Goal: Find specific fact: Find specific fact

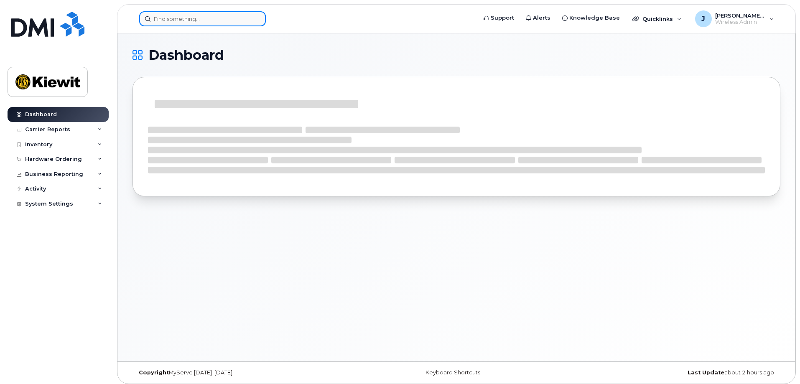
click at [195, 12] on input at bounding box center [202, 18] width 127 height 15
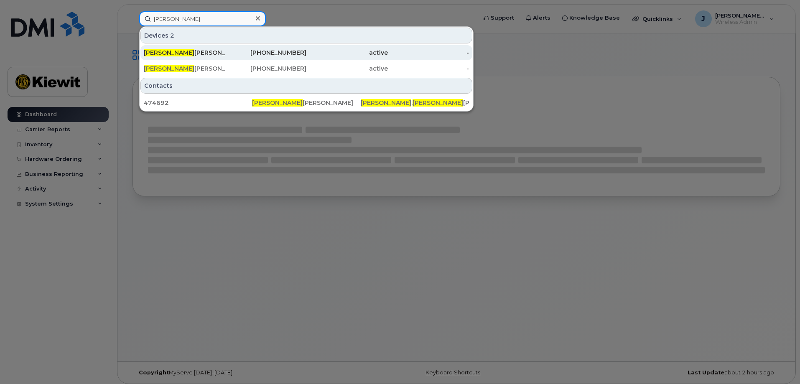
type input "cory garr"
click at [282, 56] on div "214-673-2607" at bounding box center [265, 52] width 81 height 8
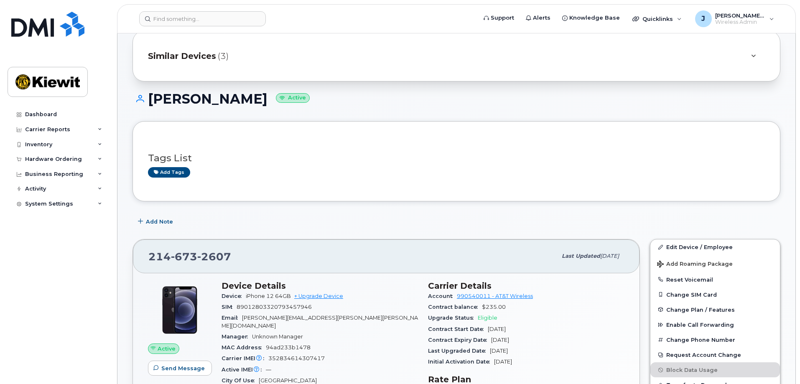
scroll to position [42, 0]
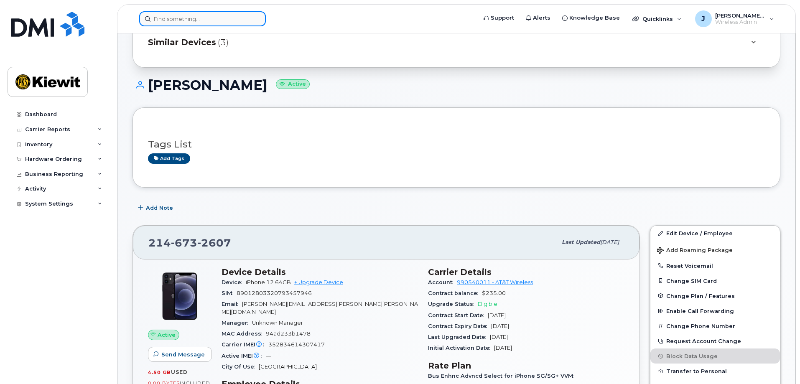
click at [159, 18] on input at bounding box center [202, 18] width 127 height 15
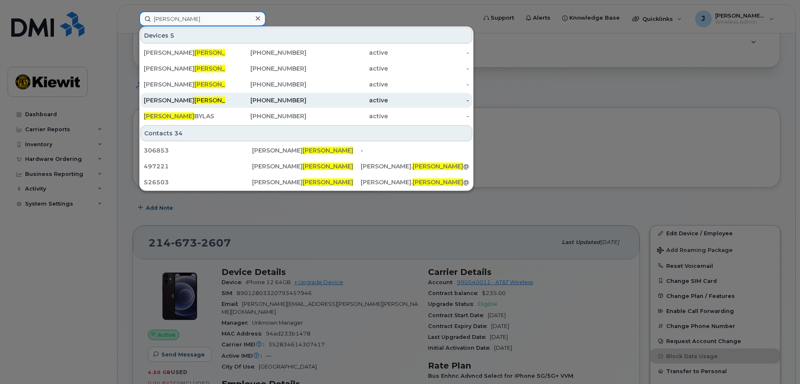
type input "garrison"
click at [208, 95] on div "CORY GARRISON -QUINTON" at bounding box center [184, 100] width 81 height 15
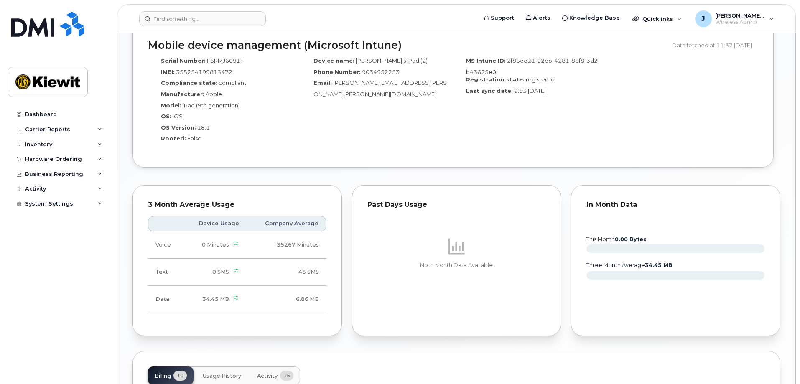
scroll to position [836, 0]
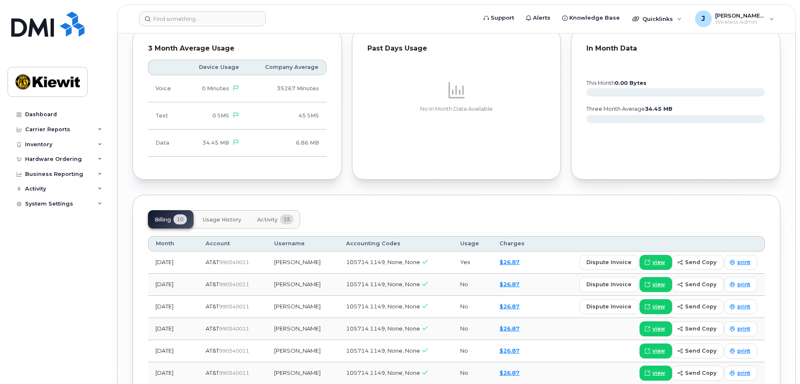
click at [205, 216] on span "Usage History" at bounding box center [222, 219] width 38 height 7
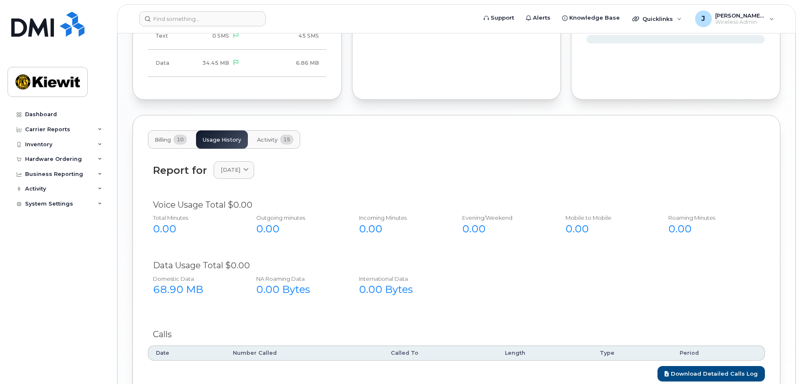
scroll to position [961, 0]
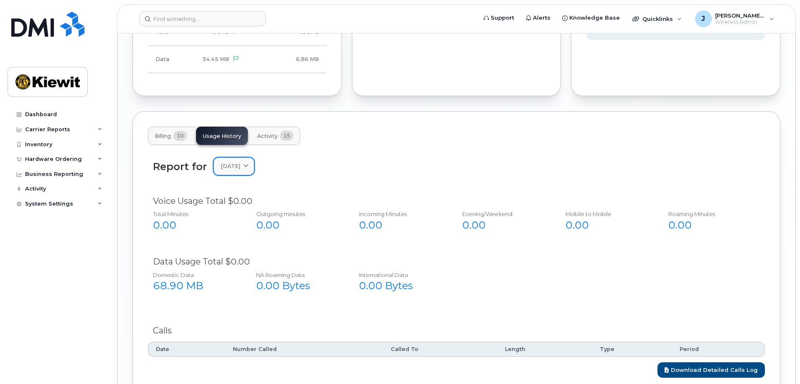
click at [240, 162] on span "[DATE]" at bounding box center [231, 166] width 20 height 8
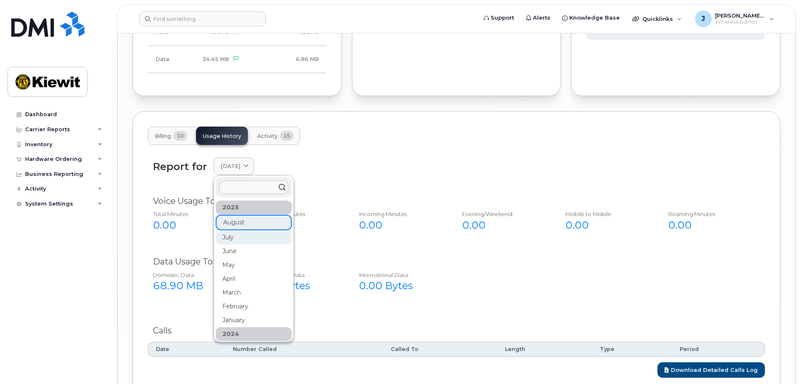
click at [239, 231] on div "July" at bounding box center [254, 238] width 76 height 14
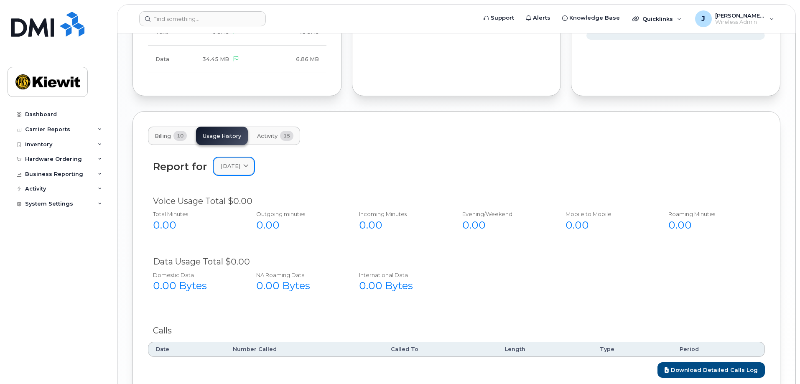
click at [240, 162] on span "[DATE]" at bounding box center [231, 166] width 20 height 8
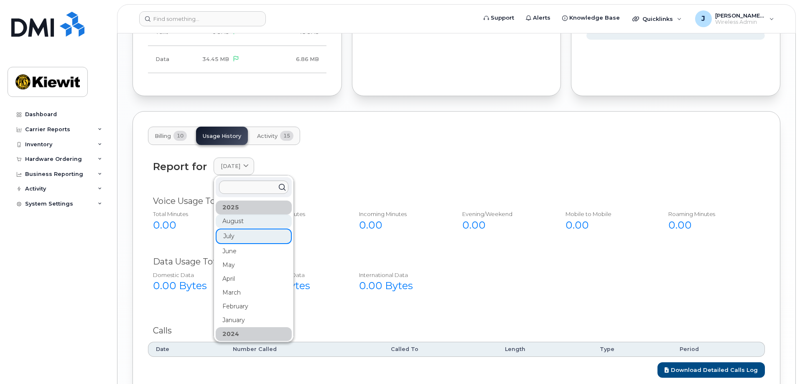
click at [238, 216] on div "August" at bounding box center [254, 221] width 76 height 14
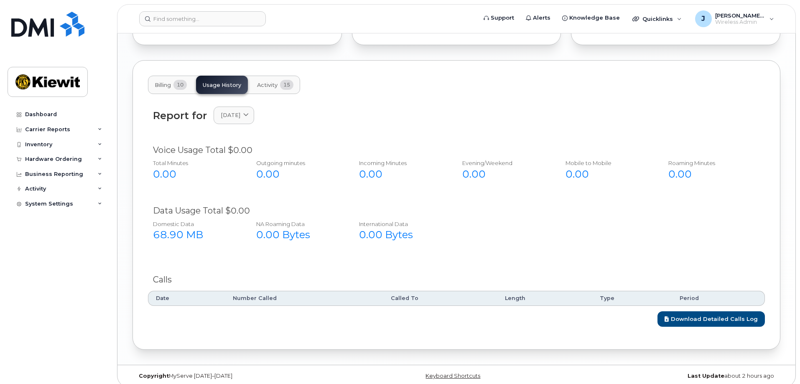
click at [264, 86] on button "Activity 15" at bounding box center [275, 85] width 50 height 18
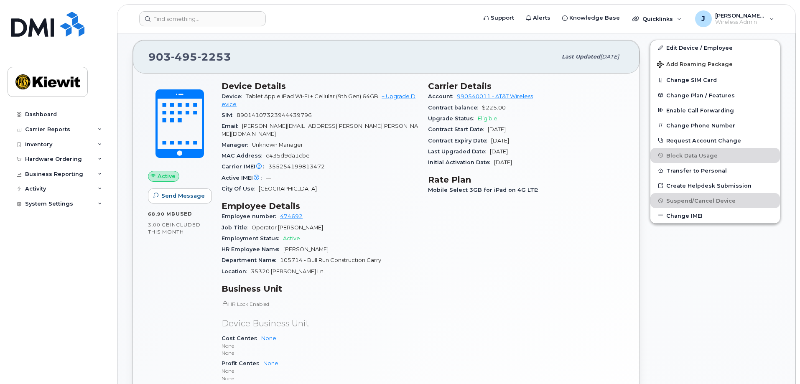
scroll to position [260, 0]
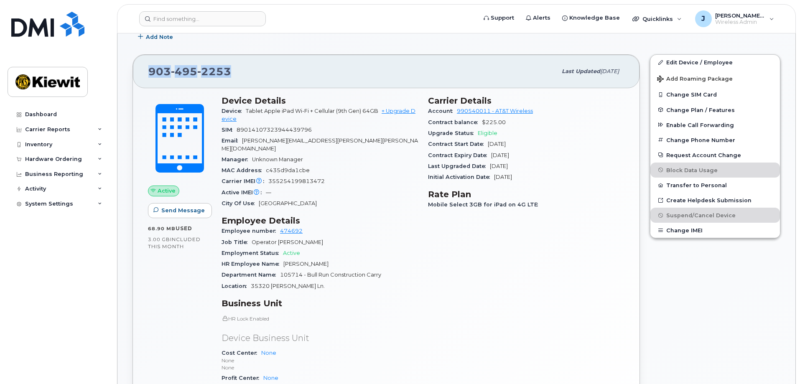
drag, startPoint x: 235, startPoint y: 75, endPoint x: 145, endPoint y: 73, distance: 89.5
click at [145, 73] on div "[PHONE_NUMBER] Last updated [DATE]" at bounding box center [386, 71] width 507 height 33
copy span "[PHONE_NUMBER]"
click at [423, 259] on div "Carrier Details Account 990540011 - AT&T Wireless Contract balance $225.00 Upgr…" at bounding box center [526, 263] width 206 height 344
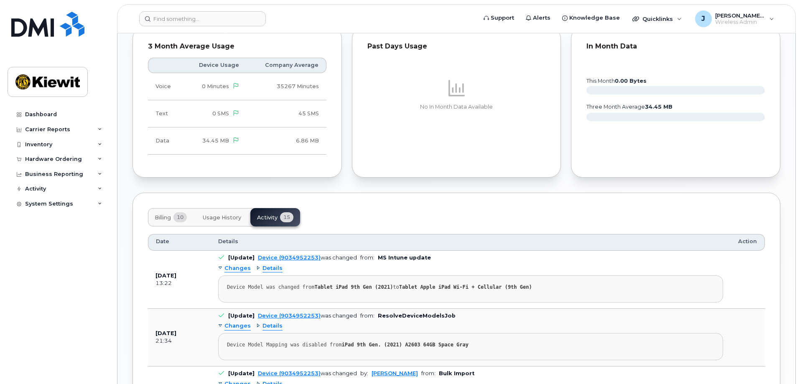
scroll to position [887, 0]
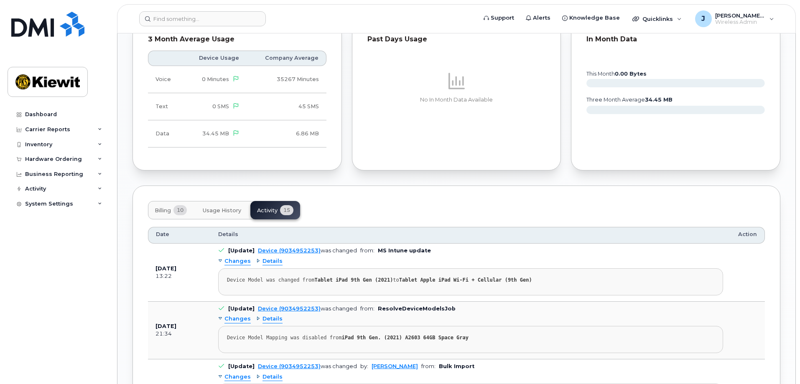
click at [173, 204] on button "Billing 10" at bounding box center [171, 210] width 46 height 18
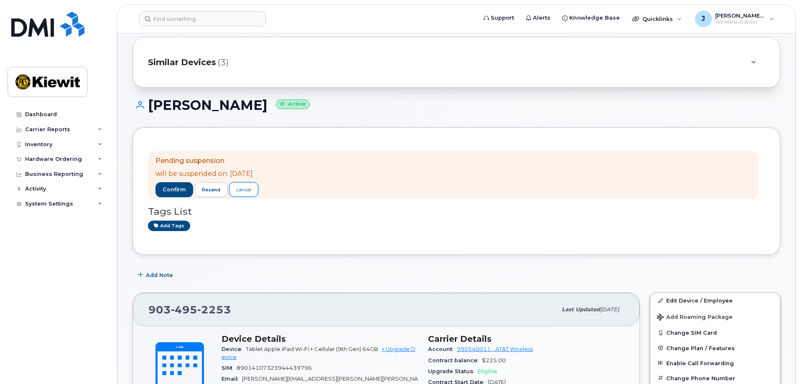
scroll to position [42, 0]
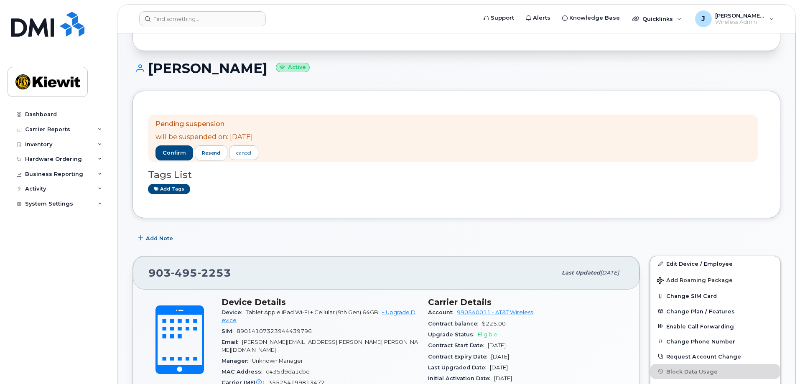
scroll to position [0, 0]
